Goal: Complete application form

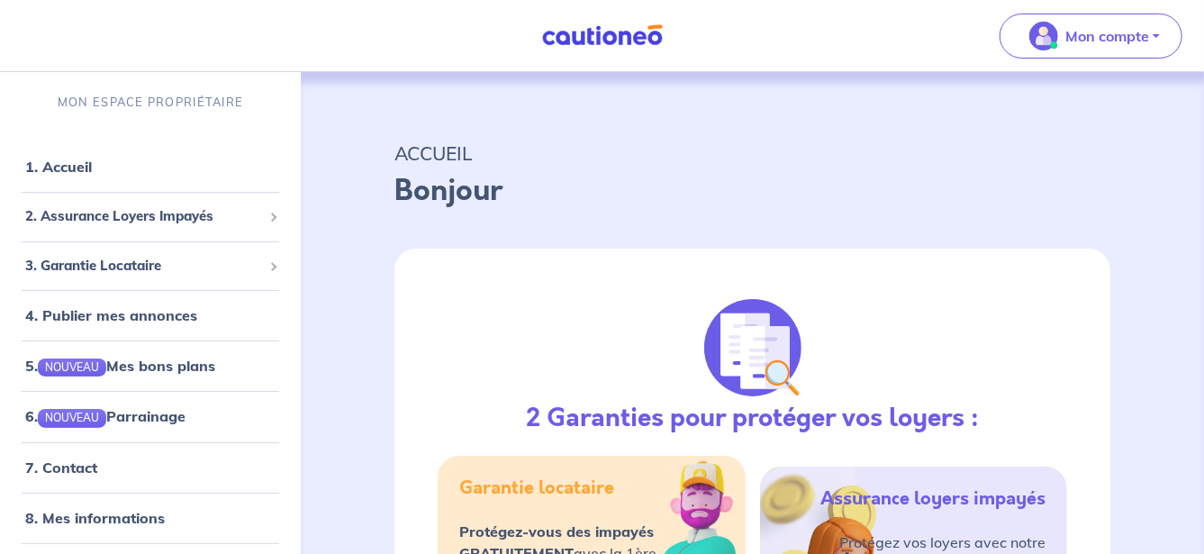
select select "FR"
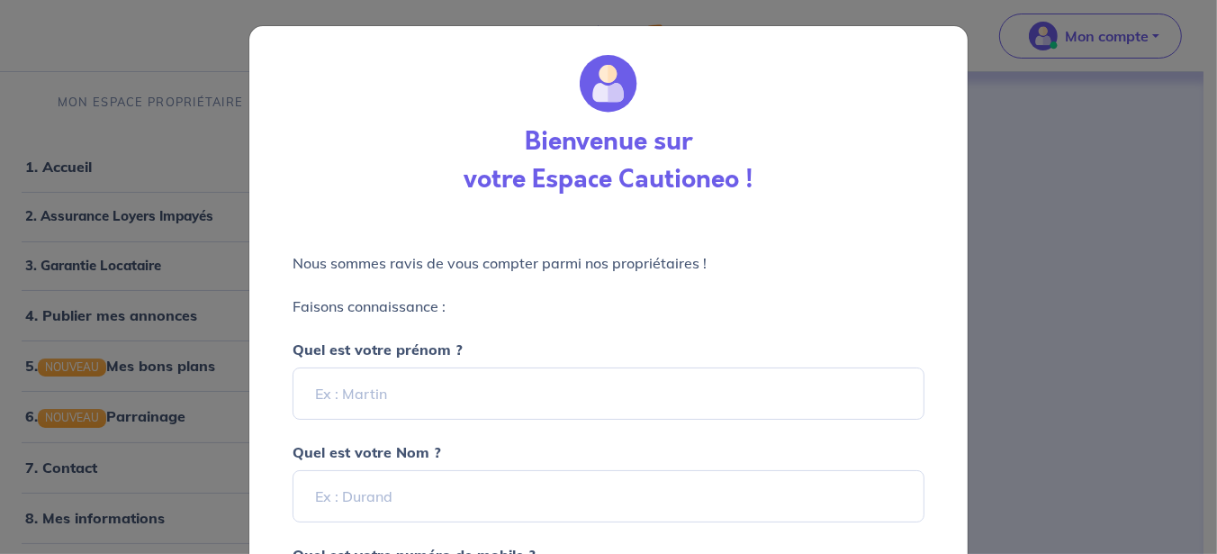
scroll to position [225, 0]
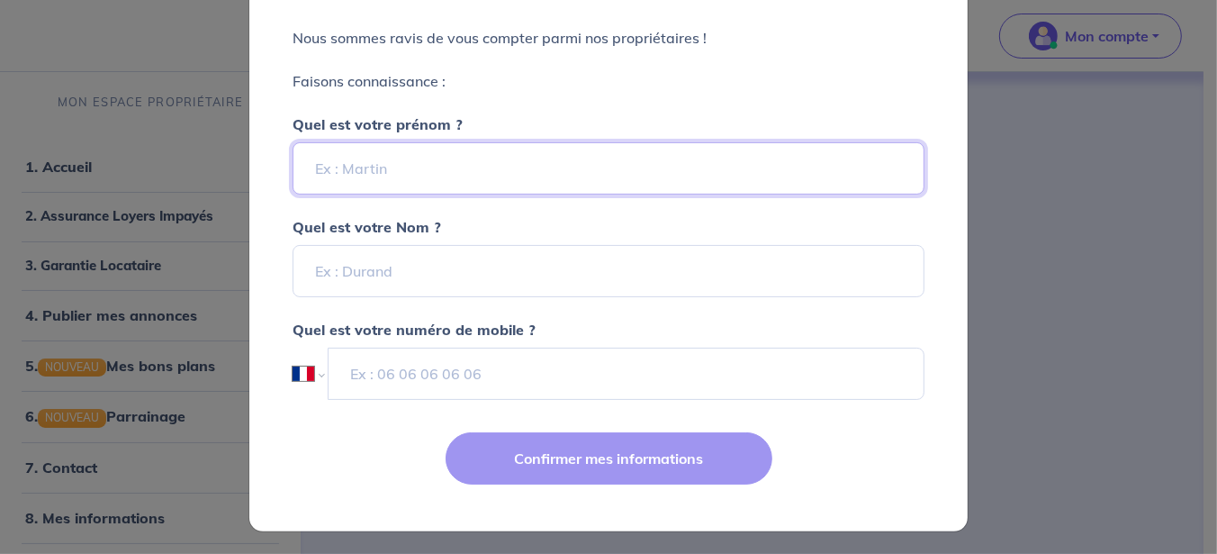
click at [343, 171] on input "Quel est votre prénom ?" at bounding box center [609, 168] width 632 height 52
type input "[PERSON_NAME]"
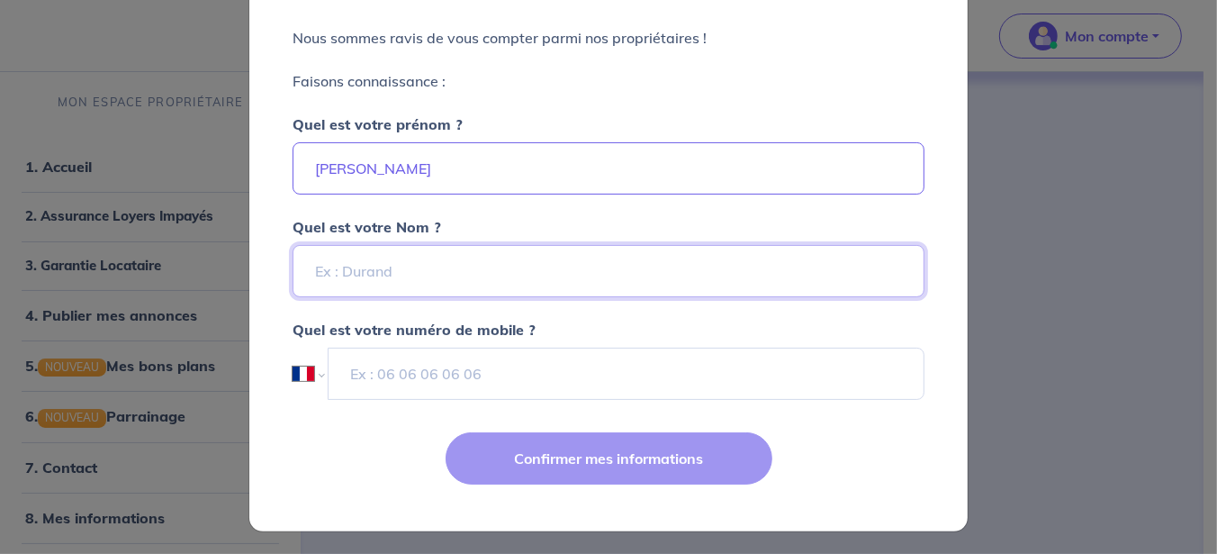
click at [326, 281] on input "Quel est votre Nom ?" at bounding box center [609, 271] width 632 height 52
type input "L"
click at [326, 281] on input "L" at bounding box center [609, 271] width 632 height 52
type input "LASNIER"
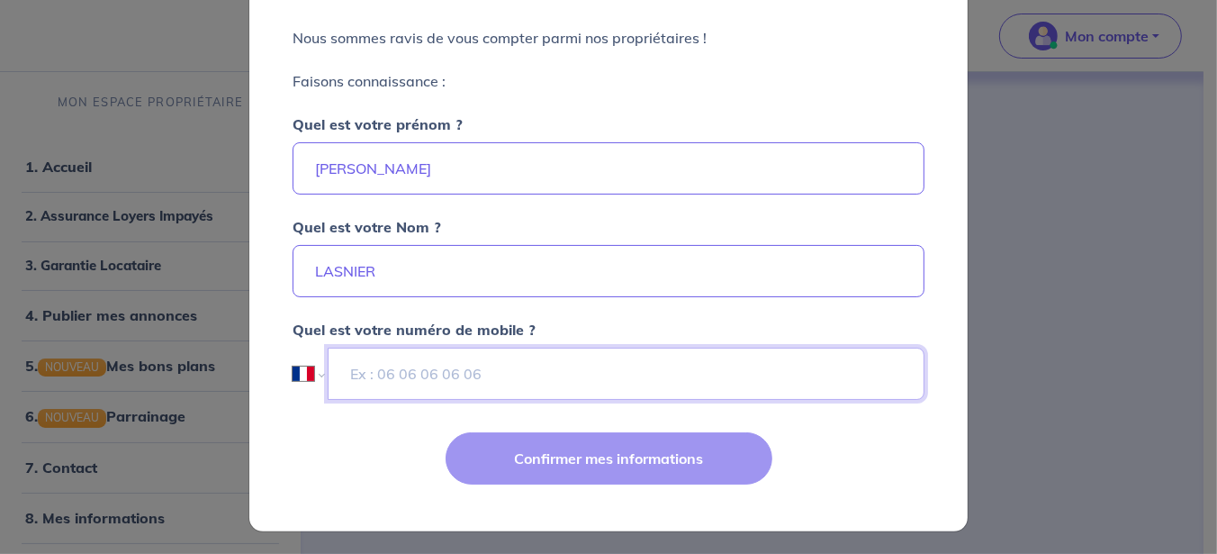
click at [366, 375] on input "tel" at bounding box center [626, 373] width 597 height 52
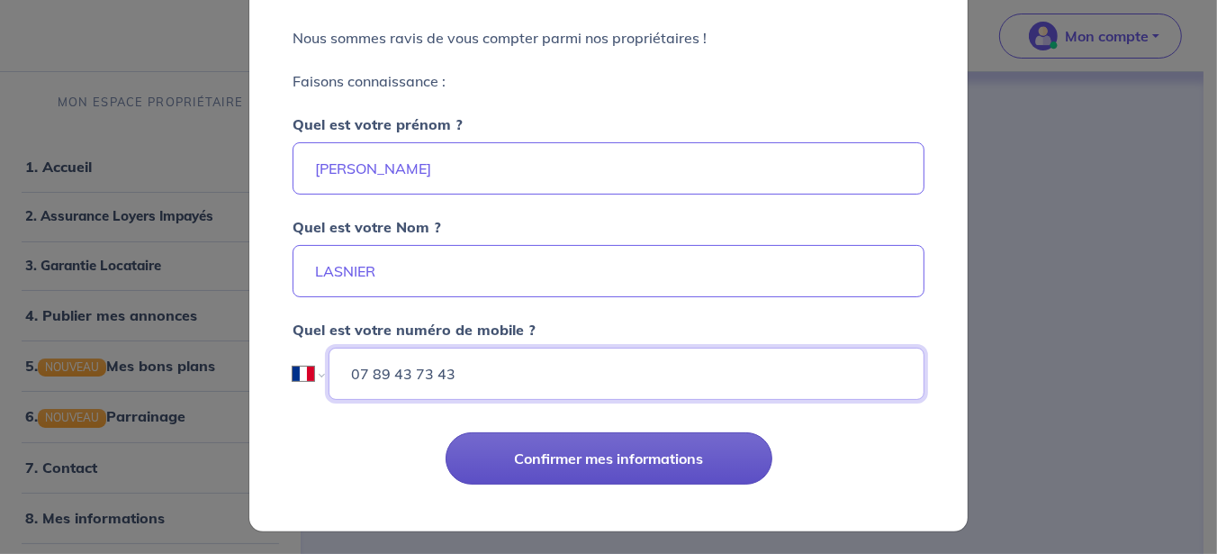
type input "07 89 43 73 43"
click at [555, 457] on button "Confirmer mes informations" at bounding box center [609, 458] width 327 height 52
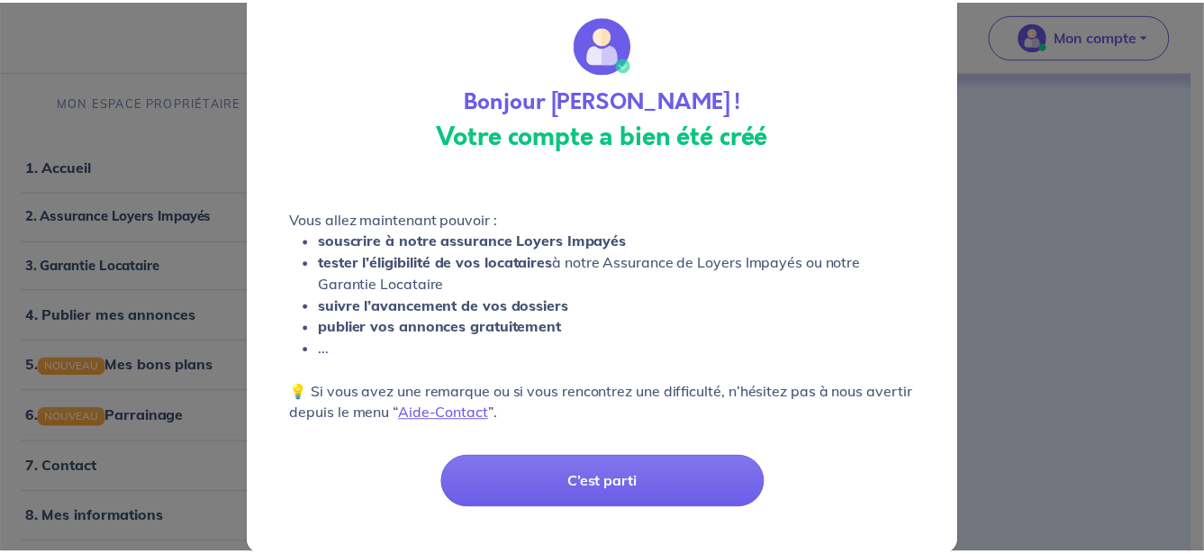
scroll to position [66, 0]
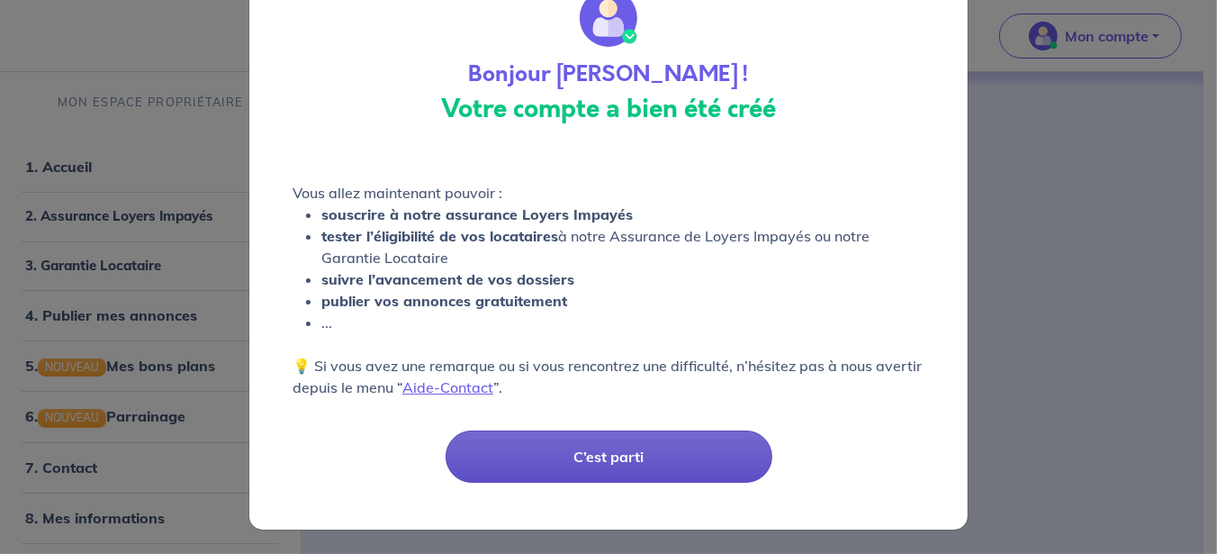
click at [600, 441] on button "C’est parti" at bounding box center [609, 456] width 327 height 52
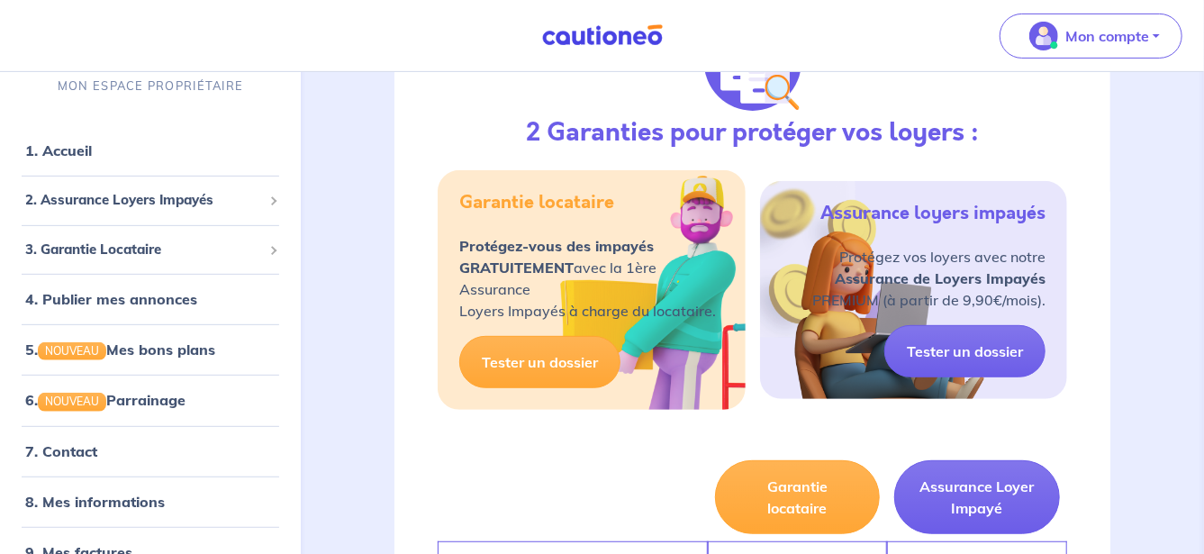
scroll to position [294, 0]
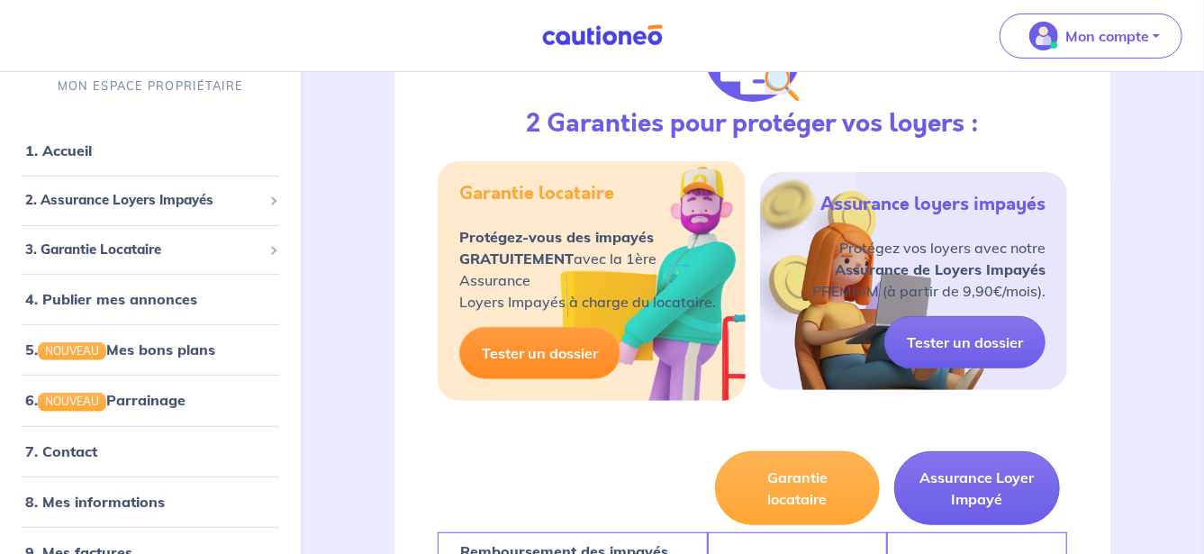
click at [533, 356] on link "Tester un dossier" at bounding box center [539, 353] width 161 height 52
